Goal: Transaction & Acquisition: Subscribe to service/newsletter

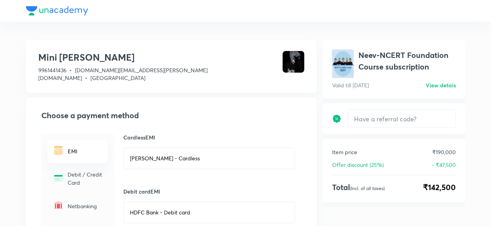
click at [175, 9] on div at bounding box center [246, 11] width 440 height 22
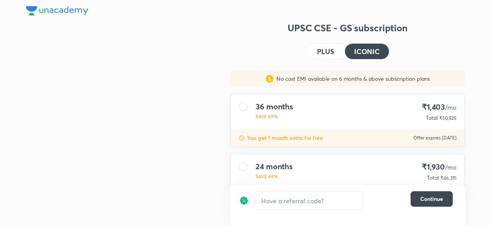
click at [329, 50] on h4 "PLUS" at bounding box center [325, 51] width 17 height 7
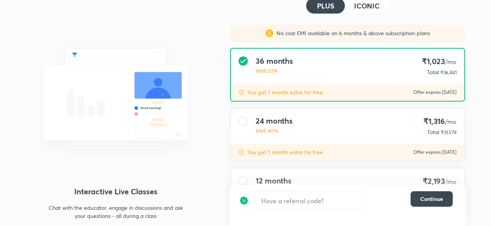
scroll to position [41, 0]
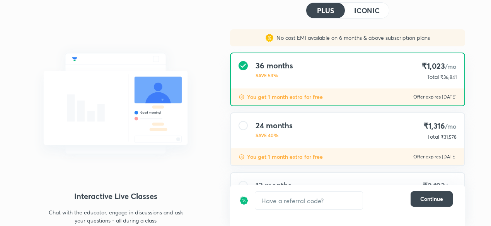
click at [364, 13] on h4 "ICONIC" at bounding box center [367, 10] width 26 height 7
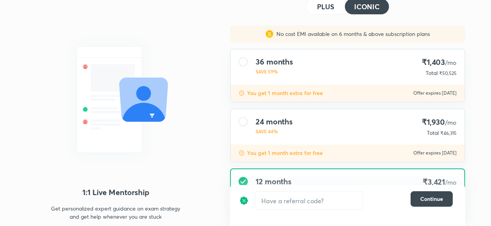
scroll to position [99, 0]
